Goal: Task Accomplishment & Management: Complete application form

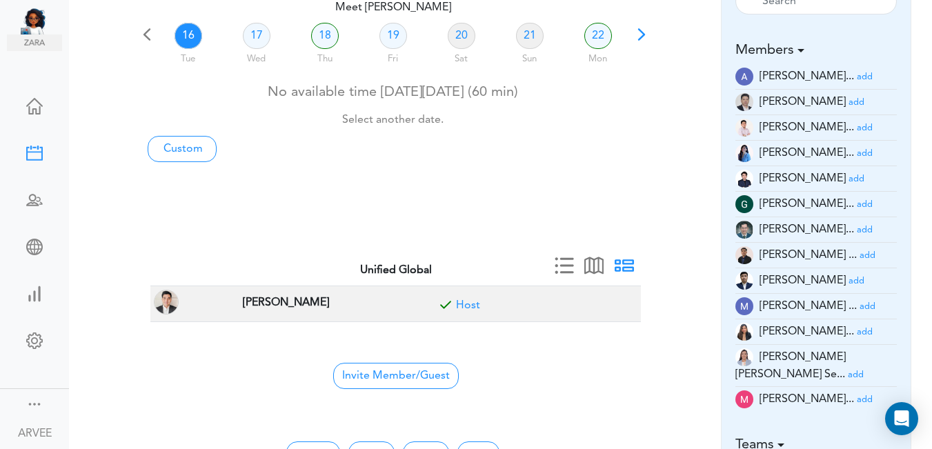
scroll to position [103, 0]
click at [599, 35] on link "22" at bounding box center [598, 36] width 28 height 26
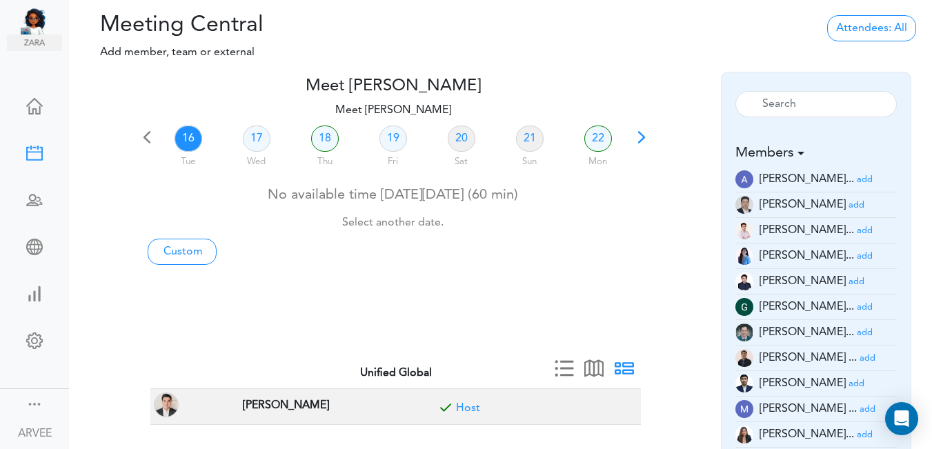
click at [597, 35] on div "Processing... Please wait." at bounding box center [501, 41] width 288 height 59
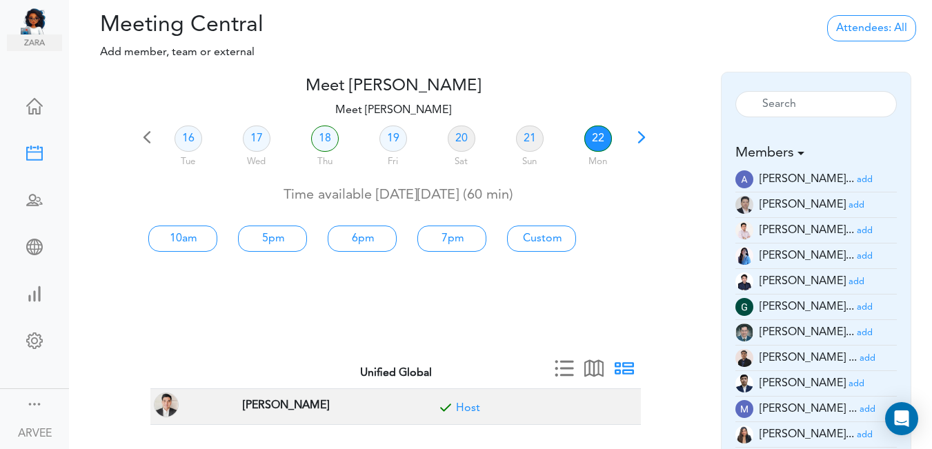
click at [598, 137] on link "22" at bounding box center [598, 139] width 28 height 26
click at [597, 135] on link "22" at bounding box center [598, 139] width 28 height 26
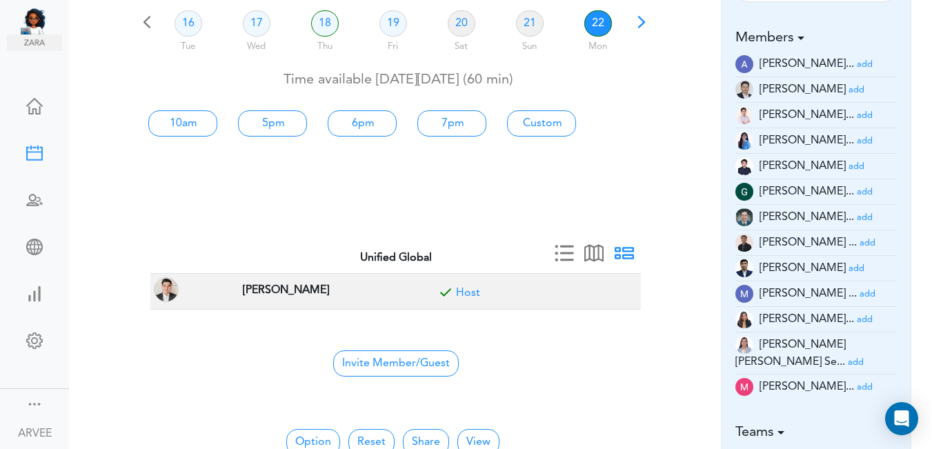
scroll to position [64, 0]
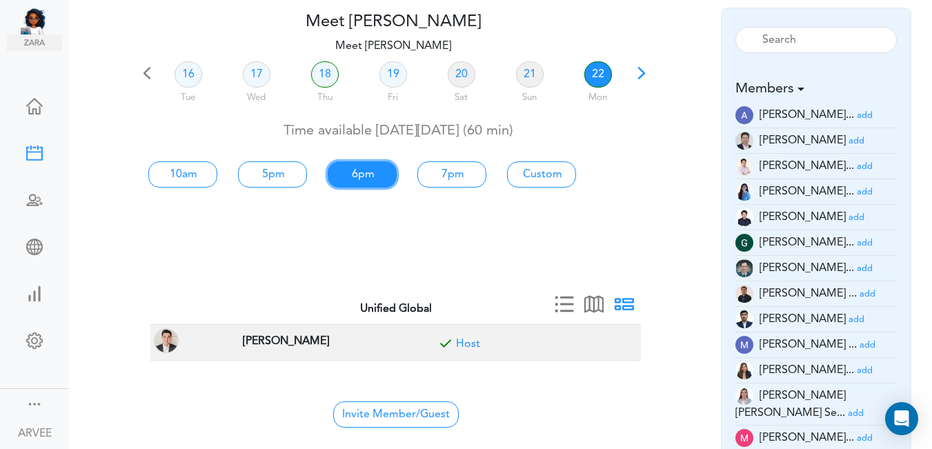
click at [363, 171] on link "6pm" at bounding box center [362, 174] width 69 height 26
type input "Meet [PERSON_NAME]"
type input "[URL][DOMAIN_NAME][SECURITY_DATA]"
type input "[DATE]T18:00"
type input "[DATE]T19:00"
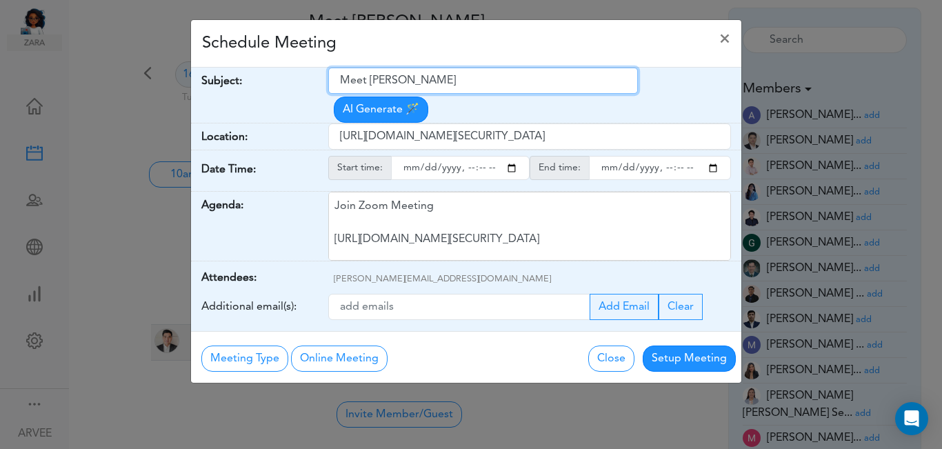
drag, startPoint x: 338, startPoint y: 79, endPoint x: 519, endPoint y: 76, distance: 181.4
click at [519, 76] on input "Meet [PERSON_NAME]" at bounding box center [483, 81] width 310 height 26
paste input "ABG Tax Planning Discussion - [PERSON_NAME]"
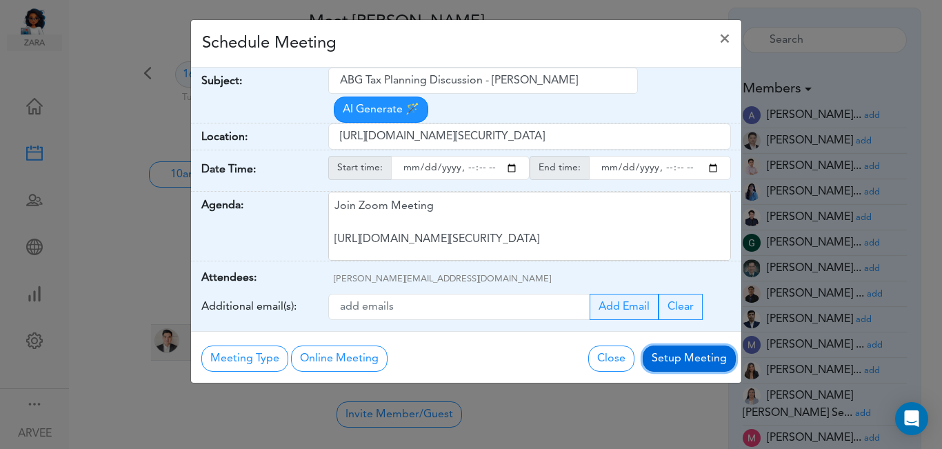
click at [699, 346] on button "Setup Meeting" at bounding box center [689, 359] width 93 height 26
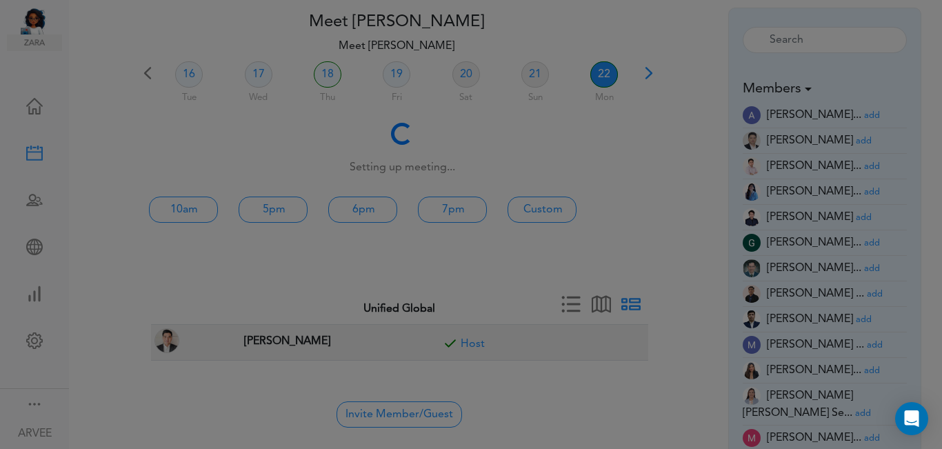
click at [699, 335] on div "Meeting Type No Meeting Type Online Meeting Zoom Meeting Google Meeting Outlook…" at bounding box center [466, 323] width 550 height 52
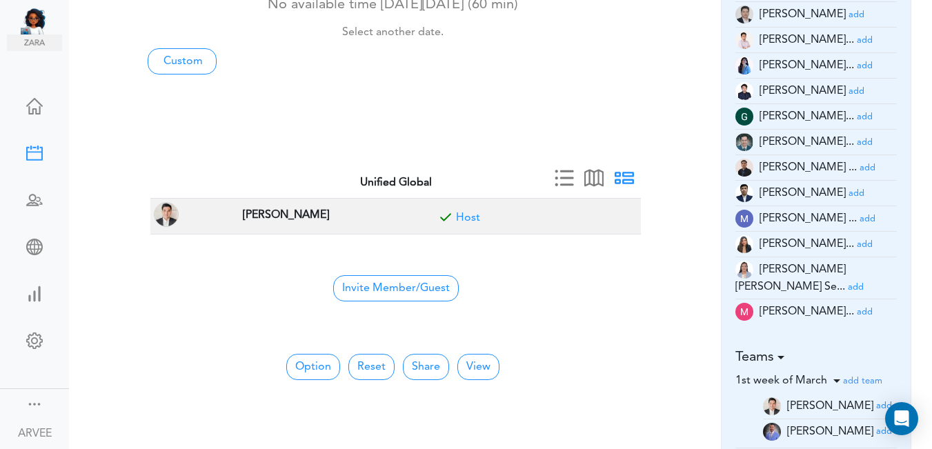
scroll to position [201, 0]
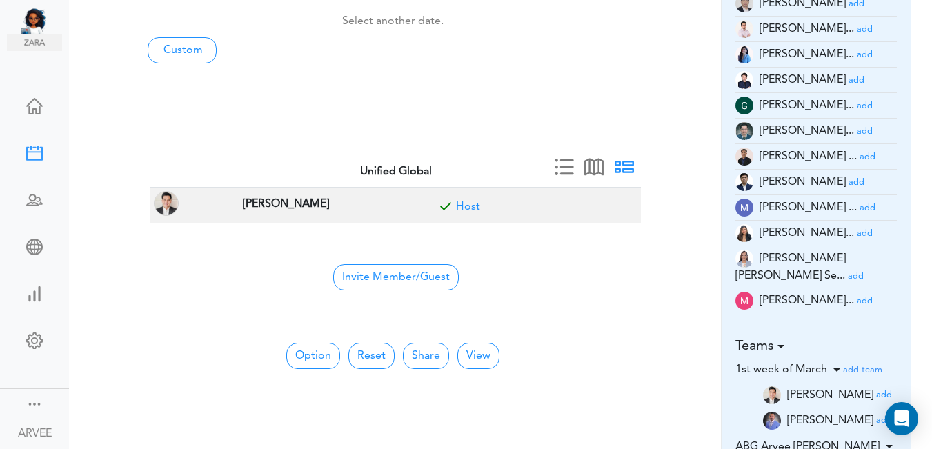
click at [857, 297] on small "add" at bounding box center [865, 301] width 16 height 9
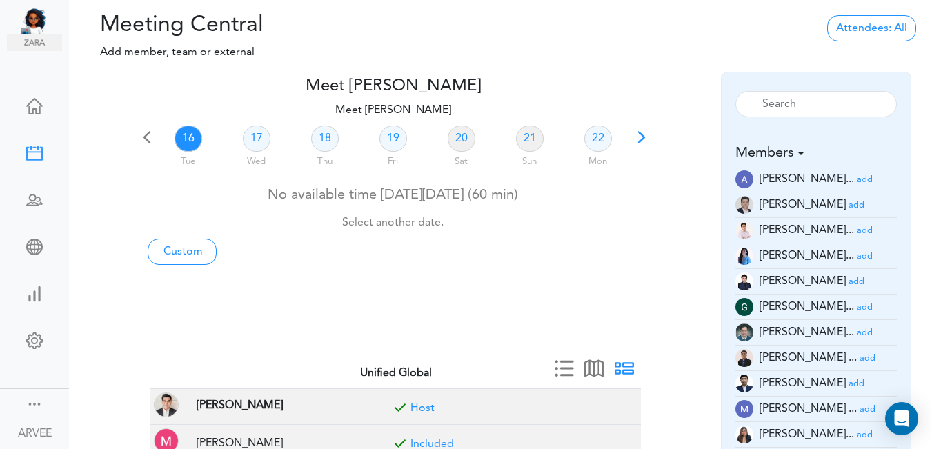
click at [641, 139] on span at bounding box center [641, 141] width 19 height 19
click at [640, 174] on div at bounding box center [392, 177] width 511 height 6
click at [183, 135] on link "23" at bounding box center [188, 139] width 28 height 26
click at [195, 250] on link "Custom" at bounding box center [182, 252] width 69 height 26
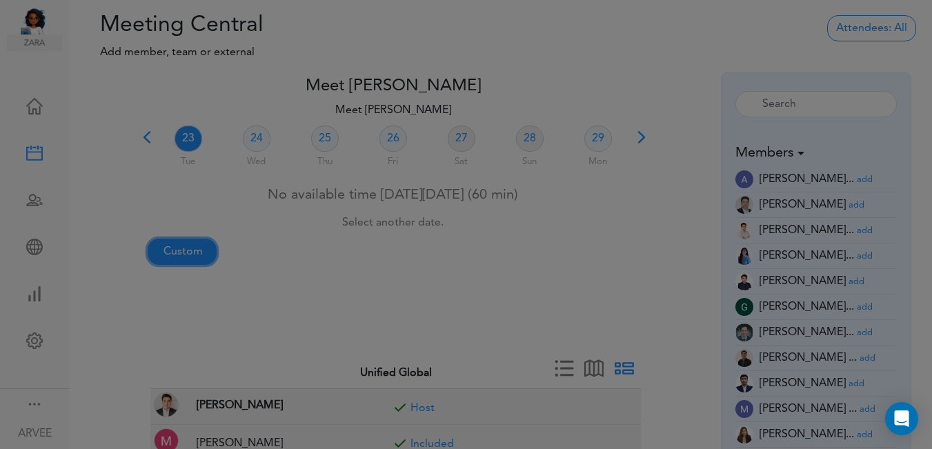
type input "Meet [PERSON_NAME]"
type input "[URL][DOMAIN_NAME][SECURITY_DATA]"
type input "[DATE]T17:00"
type input "[DATE]T17:30"
click at [195, 250] on div at bounding box center [471, 224] width 942 height 449
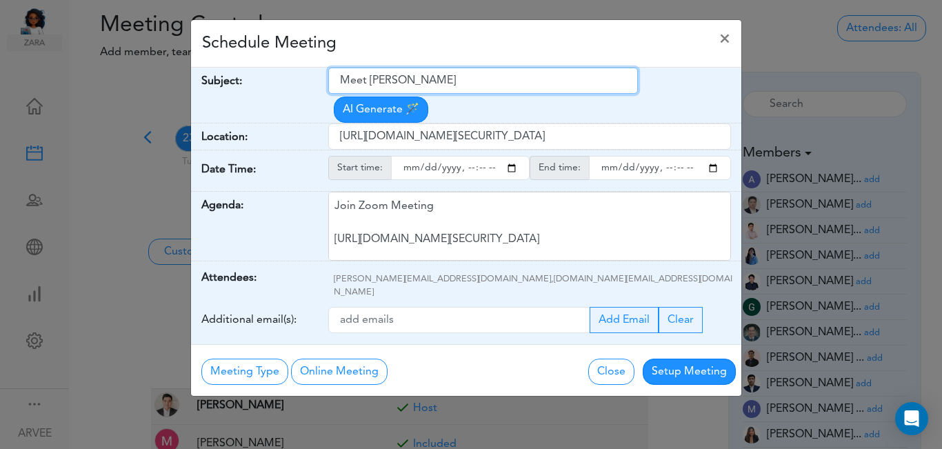
drag, startPoint x: 343, startPoint y: 80, endPoint x: 447, endPoint y: 81, distance: 104.2
click at [481, 74] on input "Meet [PERSON_NAME]" at bounding box center [483, 81] width 310 height 26
paste input "Tax Questions"
type input "Tax Questions"
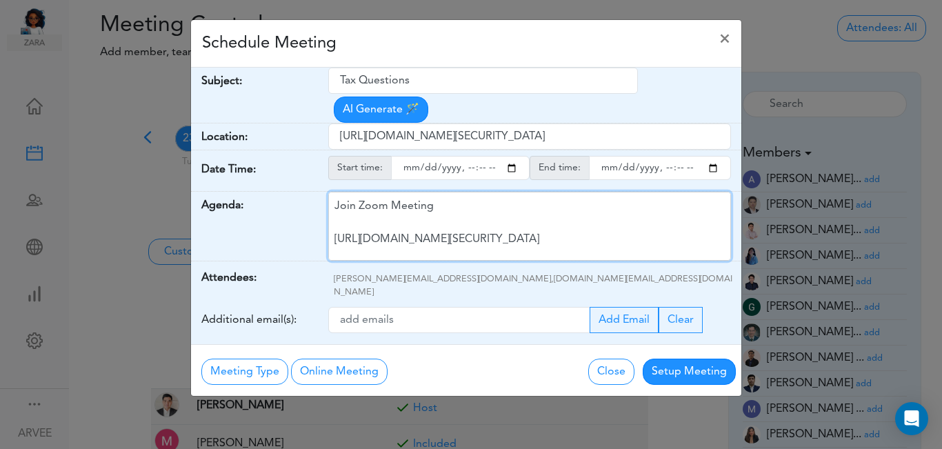
click at [449, 201] on div "Join Zoom Meeting [URL][DOMAIN_NAME][SECURITY_DATA] Meeting ID: 9174257685 Pass…" at bounding box center [529, 226] width 403 height 69
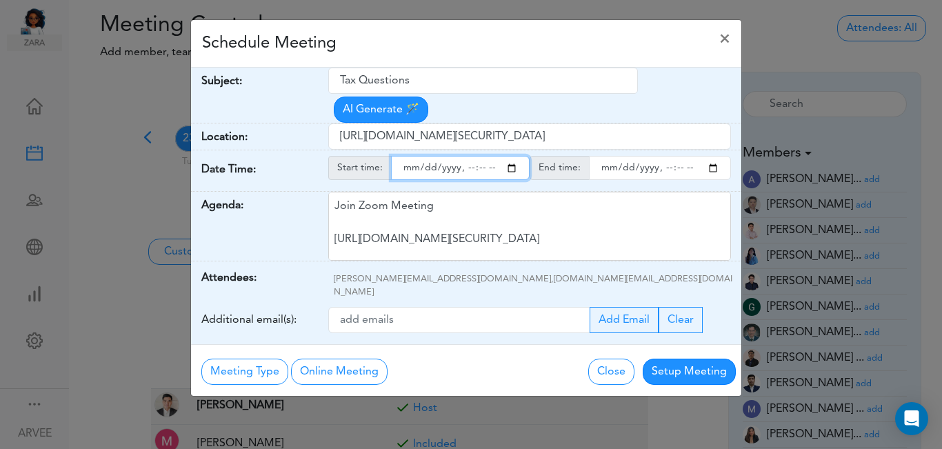
click at [512, 156] on input "starttime" at bounding box center [460, 168] width 139 height 24
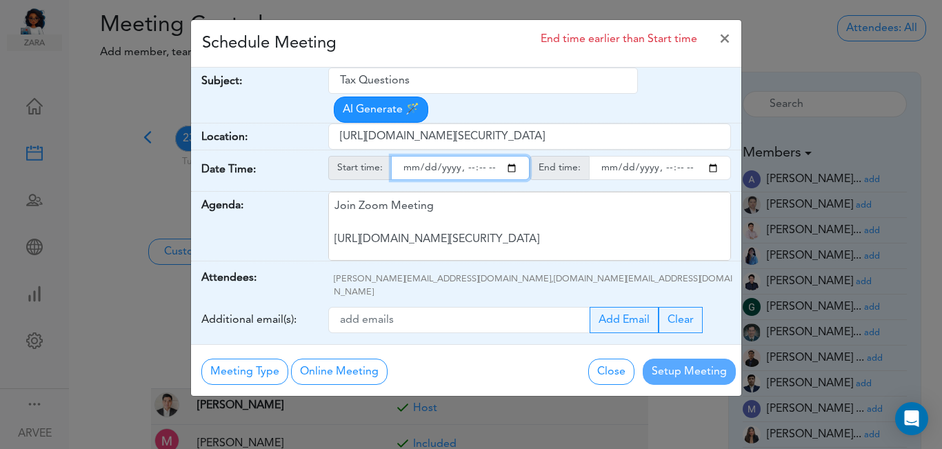
click at [465, 156] on input "starttime" at bounding box center [460, 168] width 139 height 24
type input "[DATE]T16:00"
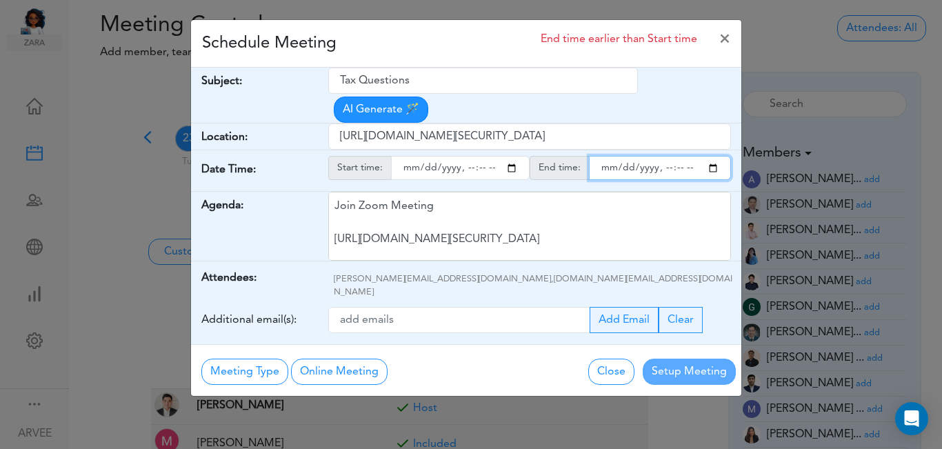
click at [680, 156] on input "endtime" at bounding box center [660, 168] width 142 height 24
click at [712, 156] on input "endtime" at bounding box center [660, 168] width 142 height 24
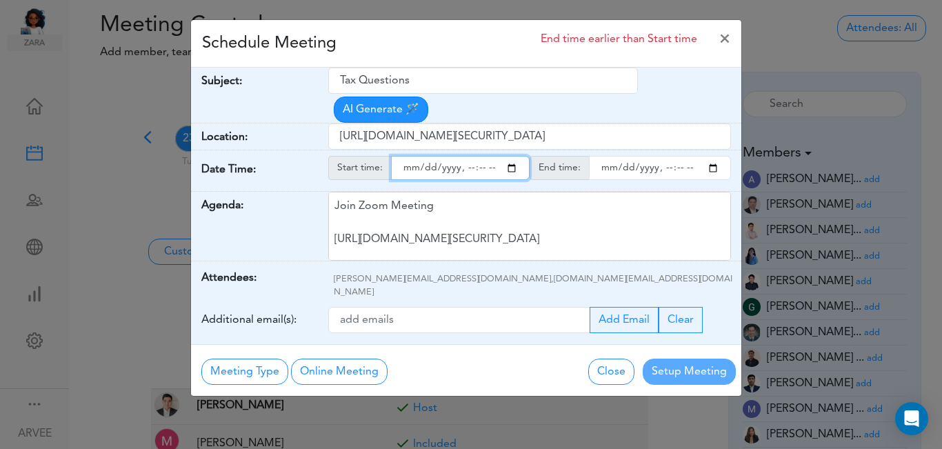
type input "[DATE]T17:00"
click at [479, 156] on input "starttime" at bounding box center [460, 168] width 139 height 24
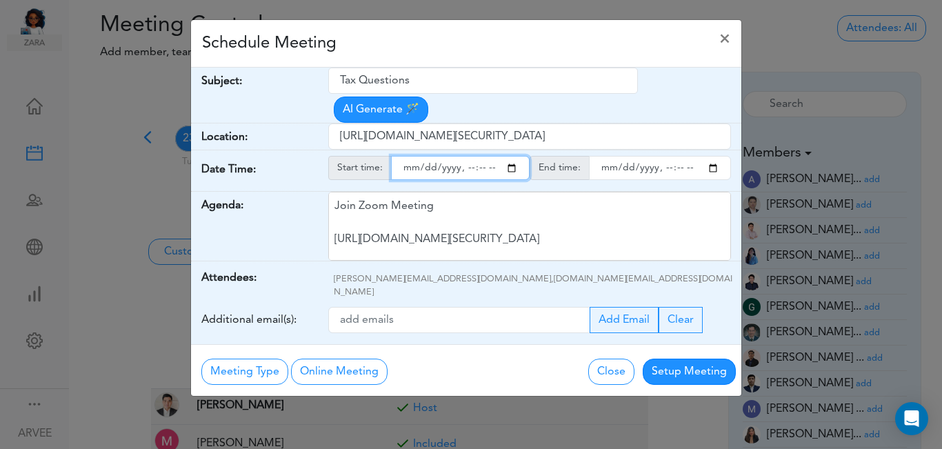
type input "[DATE]T16:15"
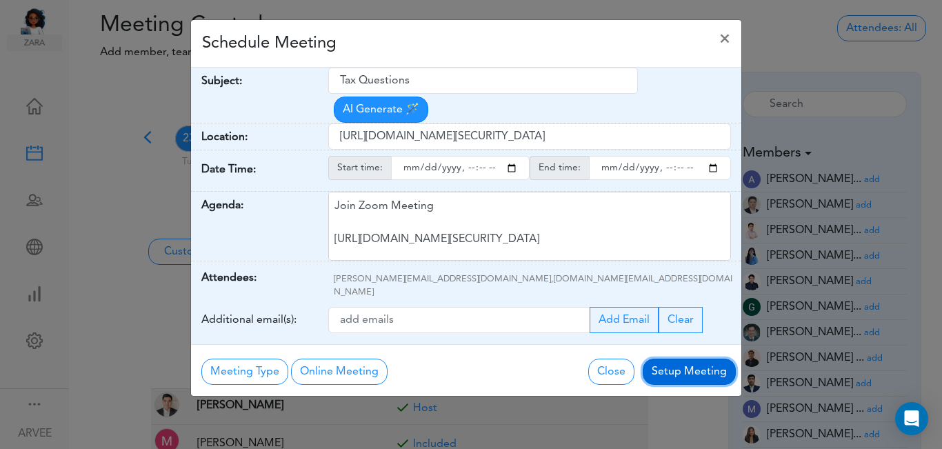
click at [690, 359] on button "Setup Meeting" at bounding box center [689, 372] width 93 height 26
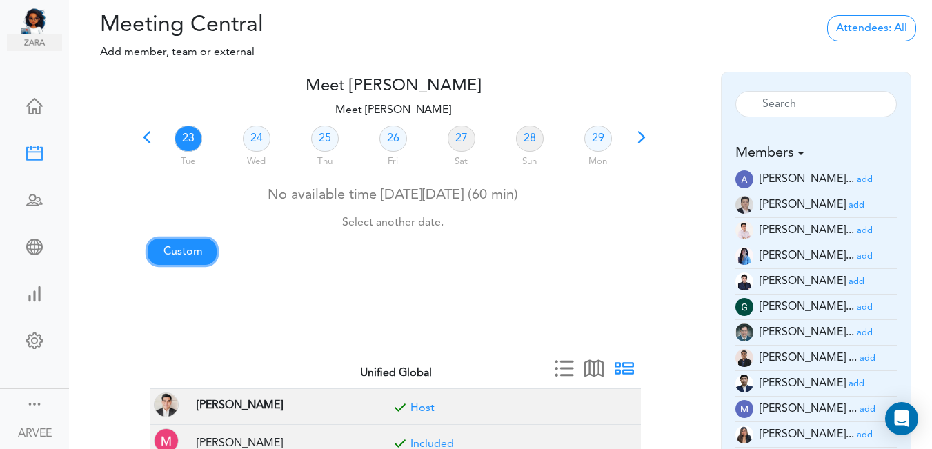
click at [181, 252] on link "Custom" at bounding box center [182, 252] width 69 height 26
type input "Meet [PERSON_NAME]"
type input "[URL][DOMAIN_NAME][SECURITY_DATA]"
type input "[DATE]T17:00"
type input "[DATE]T17:30"
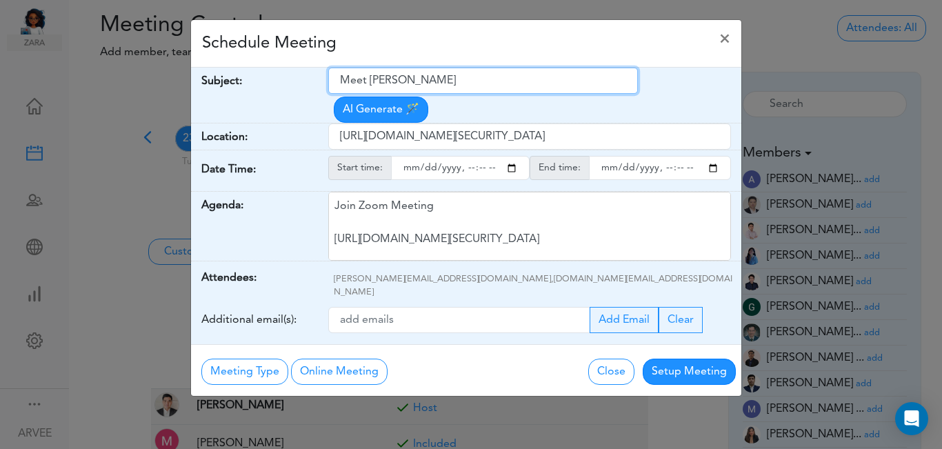
drag, startPoint x: 341, startPoint y: 81, endPoint x: 462, endPoint y: 82, distance: 121.4
click at [466, 82] on input "Meet [PERSON_NAME]" at bounding box center [483, 81] width 310 height 26
paste input "Tax Questions"
click at [340, 81] on input "Tax Questions" at bounding box center [483, 81] width 310 height 26
type input "Internal: Tax Questions"
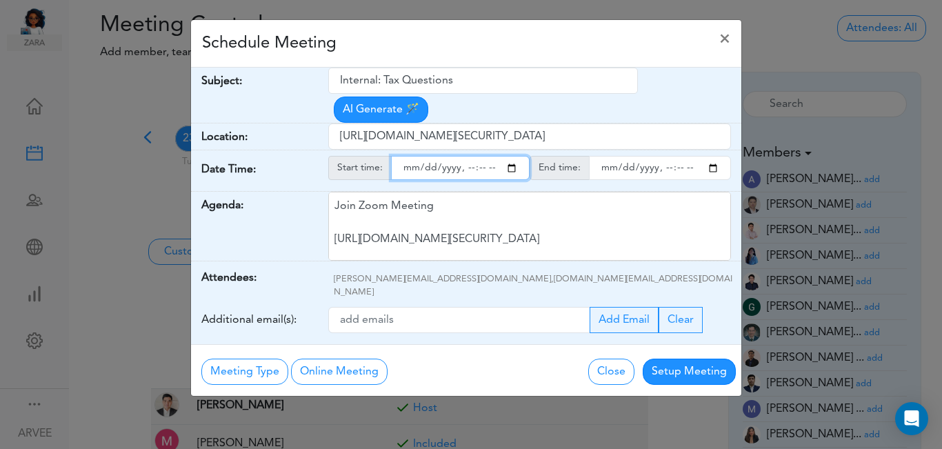
click at [512, 156] on input "starttime" at bounding box center [460, 168] width 139 height 24
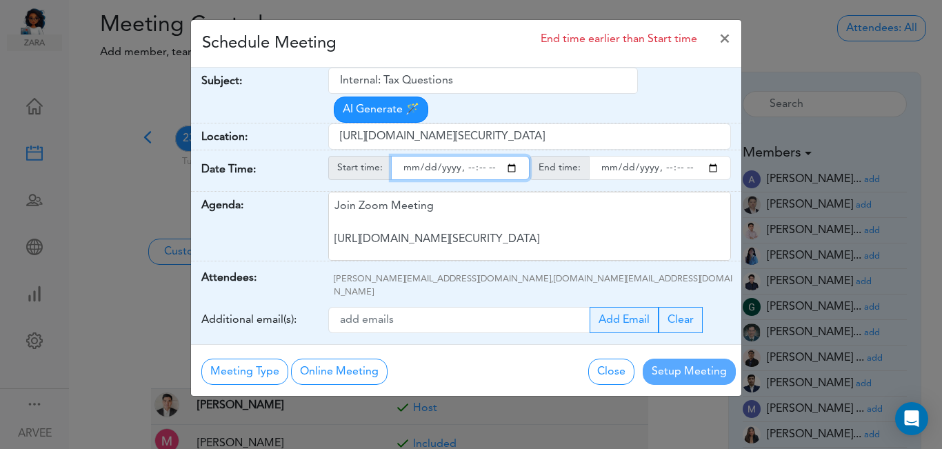
click at [465, 156] on input "starttime" at bounding box center [460, 168] width 139 height 24
click at [466, 156] on input "starttime" at bounding box center [460, 168] width 139 height 24
click at [512, 156] on input "starttime" at bounding box center [460, 168] width 139 height 24
click at [468, 156] on input "starttime" at bounding box center [460, 168] width 139 height 24
click at [467, 156] on input "starttime" at bounding box center [460, 168] width 139 height 24
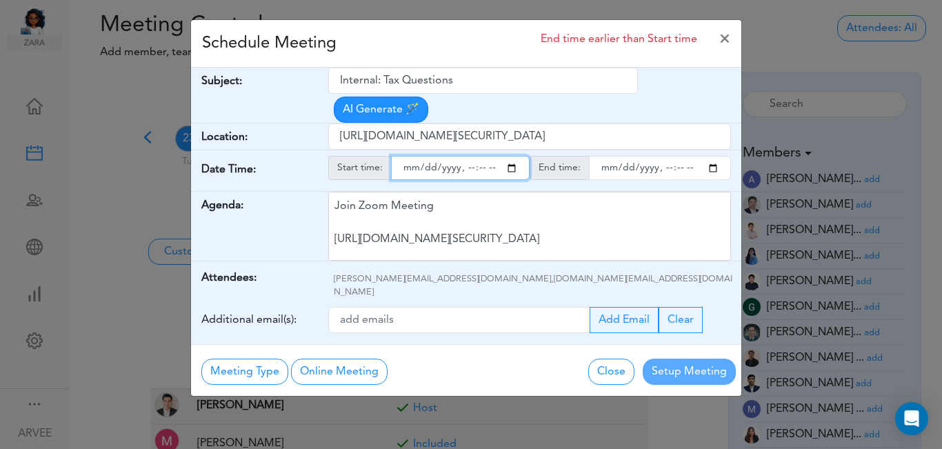
type input "[DATE]T16:00"
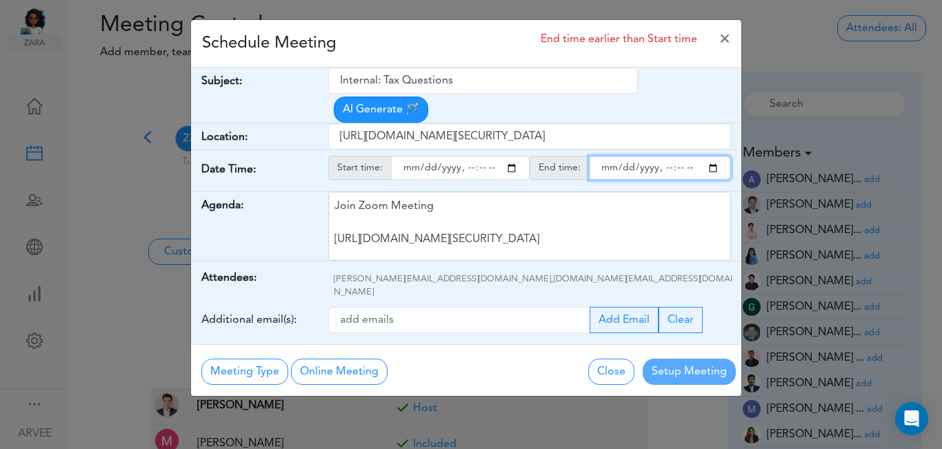
click at [715, 156] on input "endtime" at bounding box center [660, 168] width 142 height 24
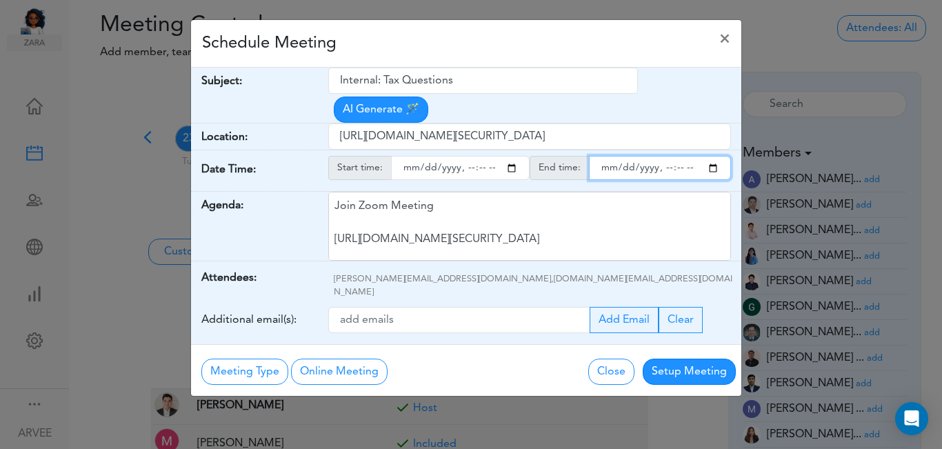
click at [666, 156] on input "endtime" at bounding box center [660, 168] width 142 height 24
type input "[DATE]T16:15"
click at [520, 39] on div "Schedule Meeting ×" at bounding box center [466, 44] width 550 height 48
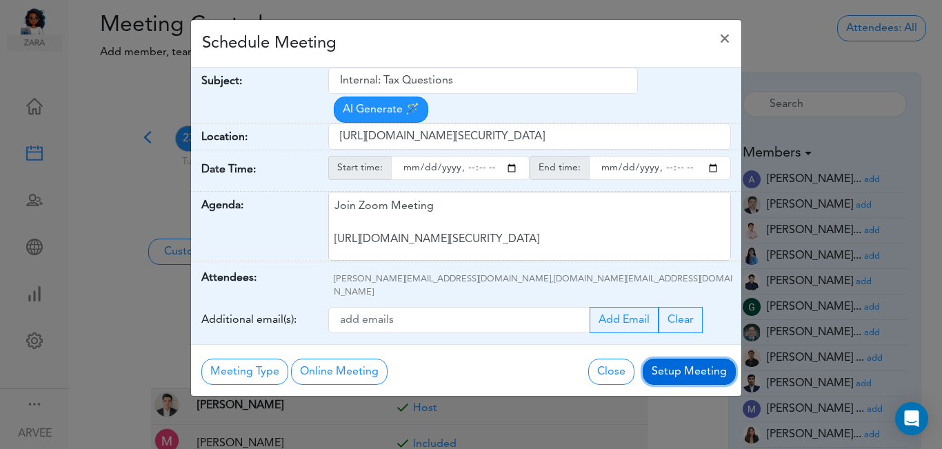
click at [705, 359] on button "Setup Meeting" at bounding box center [689, 372] width 93 height 26
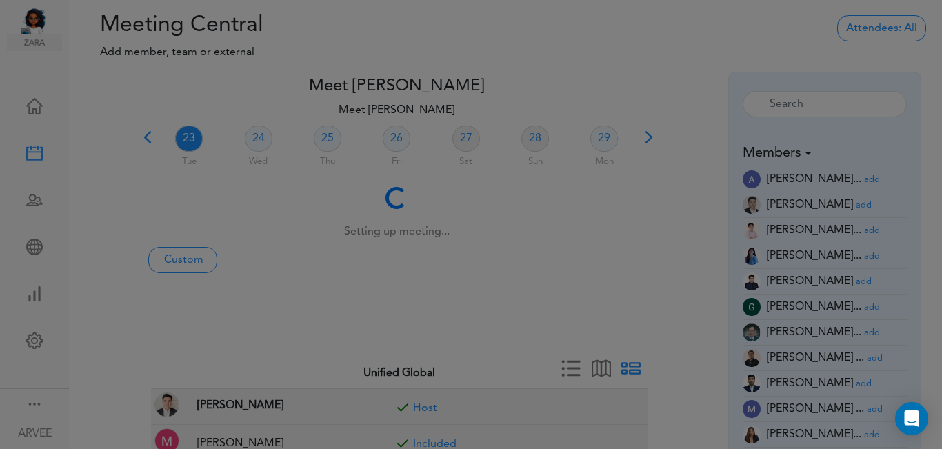
click at [705, 329] on button "Setup Meeting" at bounding box center [689, 337] width 93 height 26
